Goal: Find specific page/section: Find specific page/section

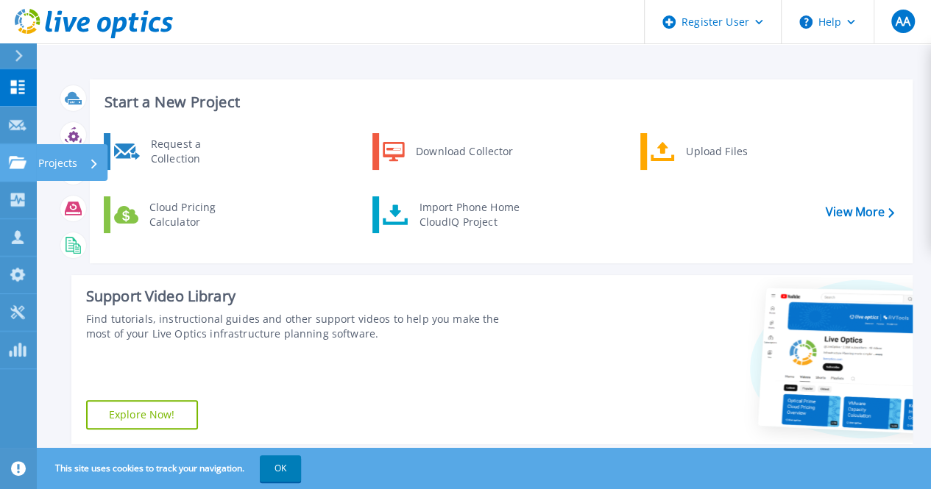
click at [12, 169] on link "Projects Projects" at bounding box center [18, 163] width 37 height 38
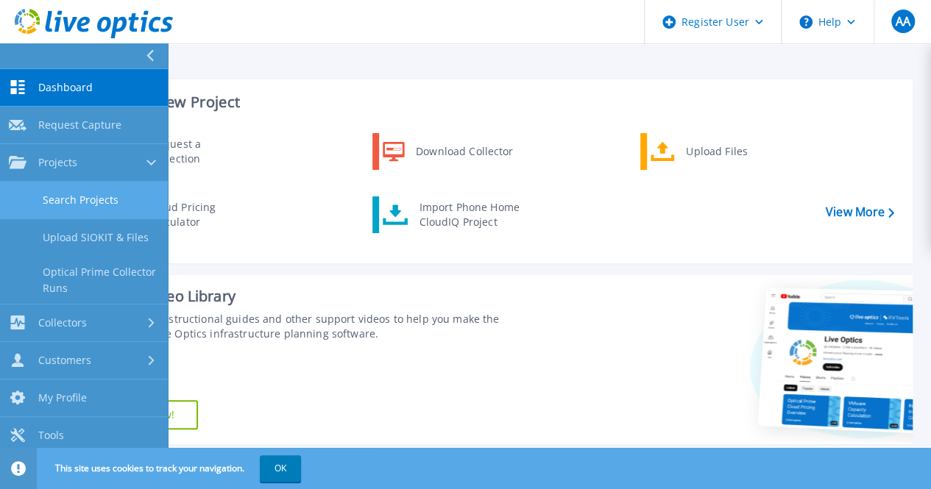
click at [63, 205] on link "Search Projects" at bounding box center [84, 201] width 168 height 38
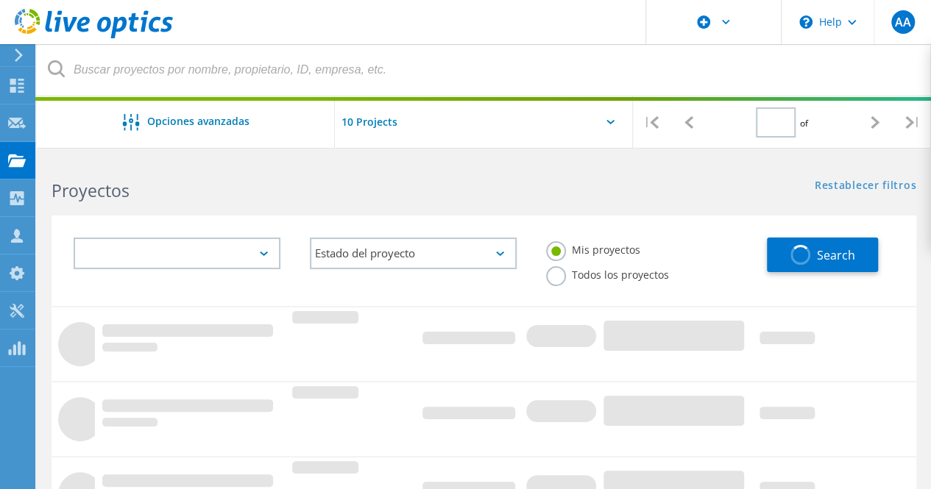
type input "1"
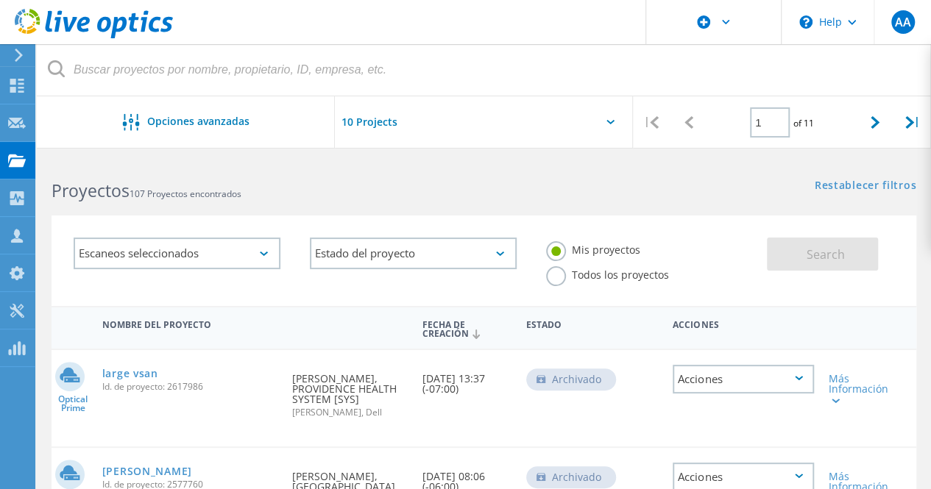
click at [603, 272] on label "Todos los proyectos" at bounding box center [607, 273] width 123 height 14
click at [0, 0] on input "Todos los proyectos" at bounding box center [0, 0] width 0 height 0
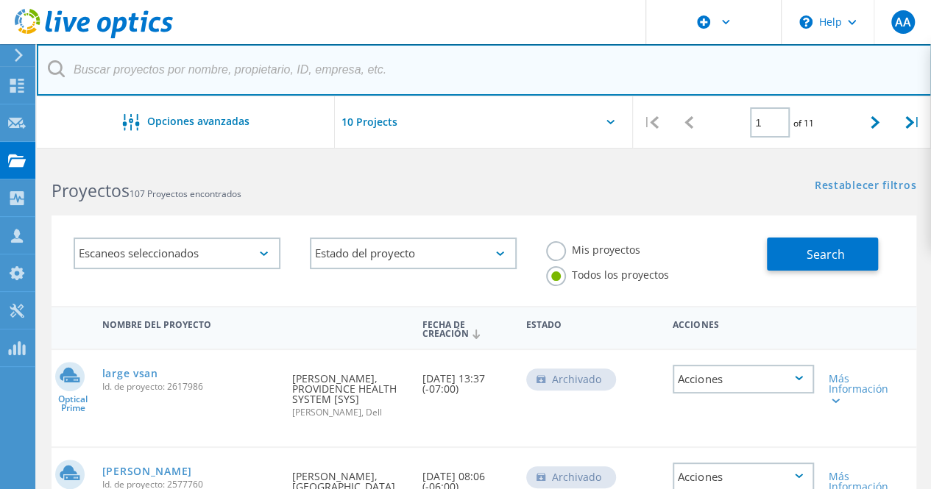
click at [430, 82] on input "text" at bounding box center [484, 70] width 895 height 52
paste input "2960763"
type input "2960763"
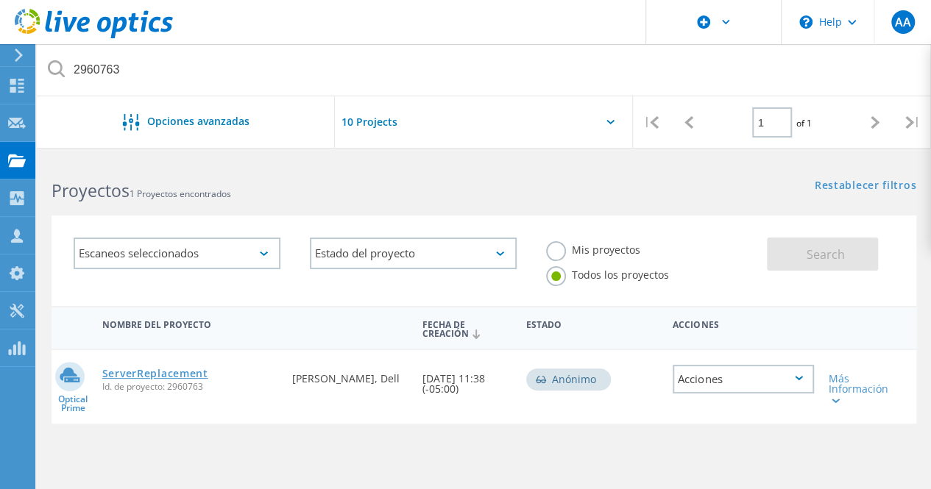
click at [141, 376] on link "ServerReplacement" at bounding box center [155, 374] width 106 height 10
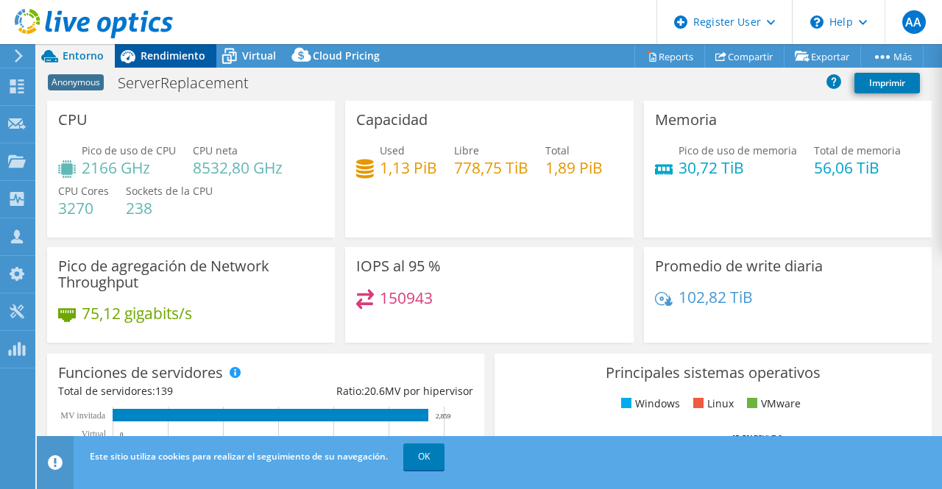
select select "USEast"
click at [169, 58] on span "Rendimiento" at bounding box center [173, 56] width 65 height 14
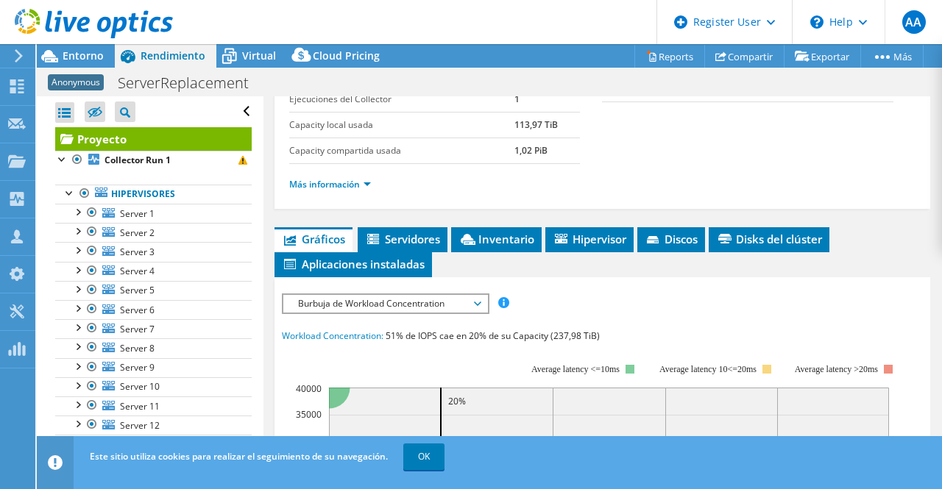
scroll to position [209, 0]
click at [361, 185] on link "Más información" at bounding box center [330, 183] width 82 height 13
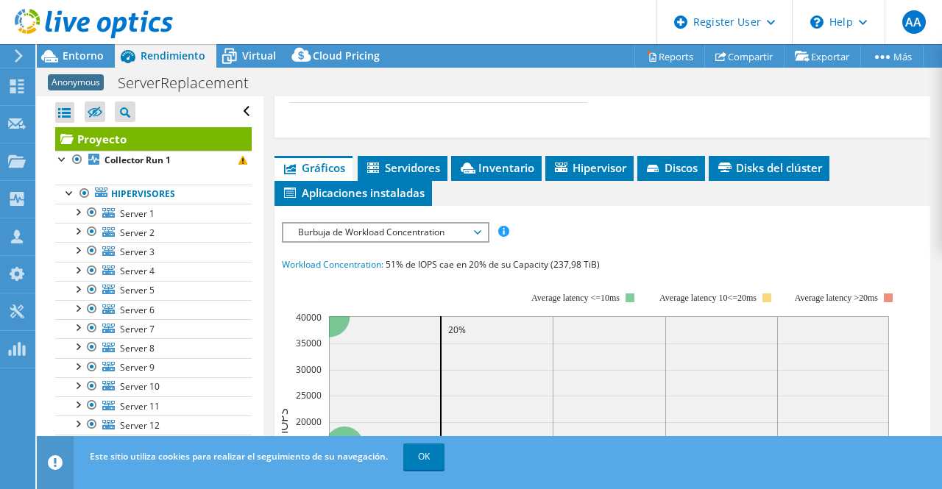
scroll to position [728, 0]
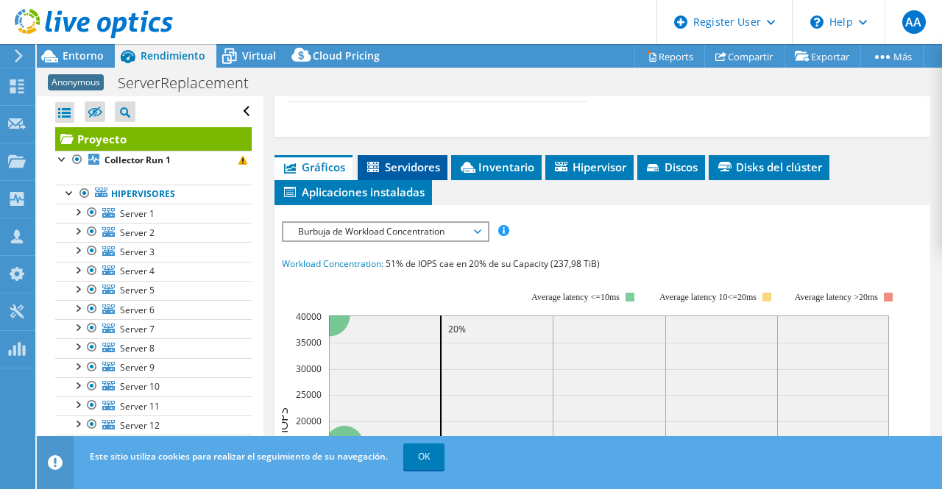
click at [394, 174] on span "Servidores" at bounding box center [402, 167] width 75 height 15
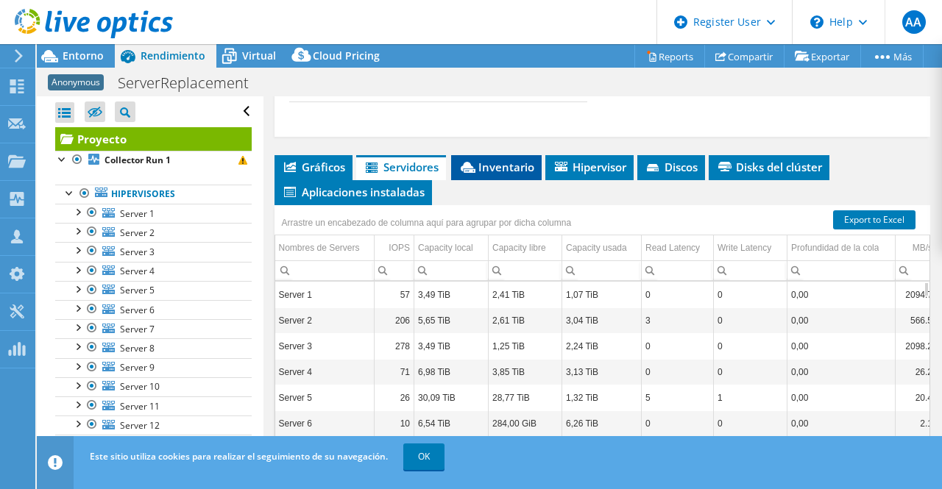
click at [500, 174] on span "Inventario" at bounding box center [496, 167] width 76 height 15
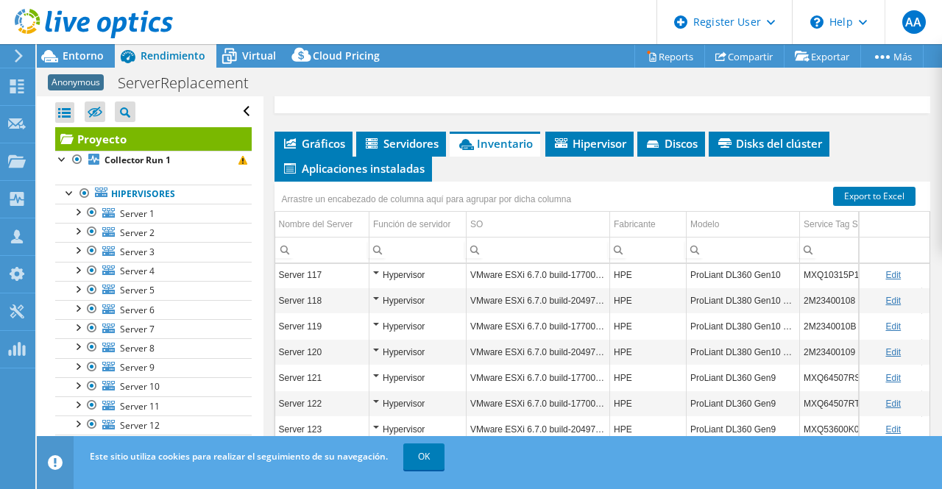
scroll to position [753, 0]
